Goal: Transaction & Acquisition: Book appointment/travel/reservation

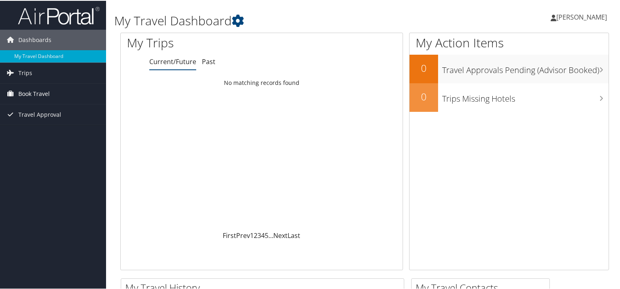
click at [33, 93] on span "Book Travel" at bounding box center [33, 93] width 31 height 20
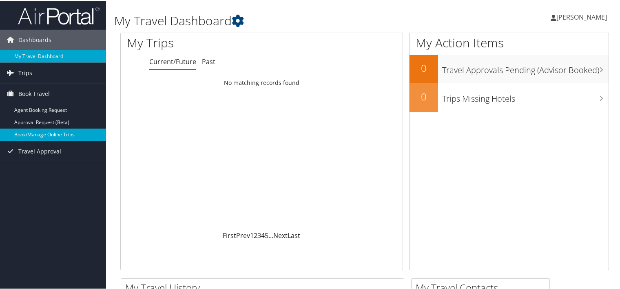
click at [31, 130] on link "Book/Manage Online Trips" at bounding box center [53, 134] width 106 height 12
